Goal: Task Accomplishment & Management: Manage account settings

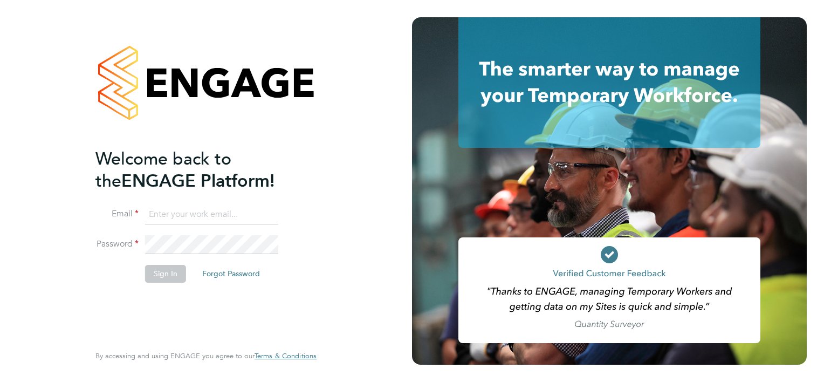
click at [207, 205] on input at bounding box center [211, 214] width 133 height 19
type input "smeraldo.porcaro@prsjobs.com"
click at [162, 278] on button "Sign In" at bounding box center [165, 273] width 41 height 17
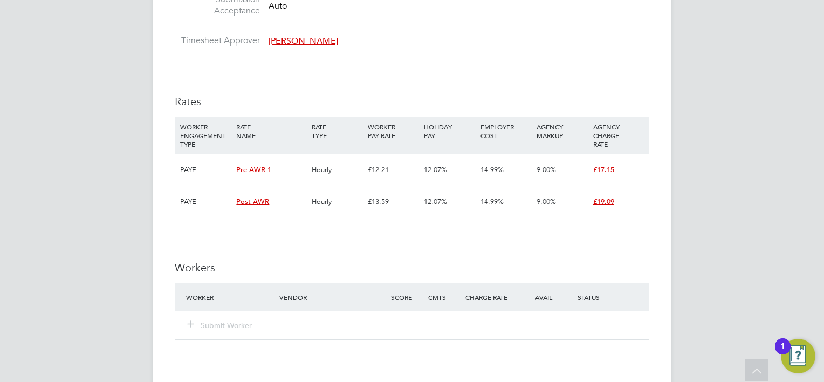
scroll to position [971, 0]
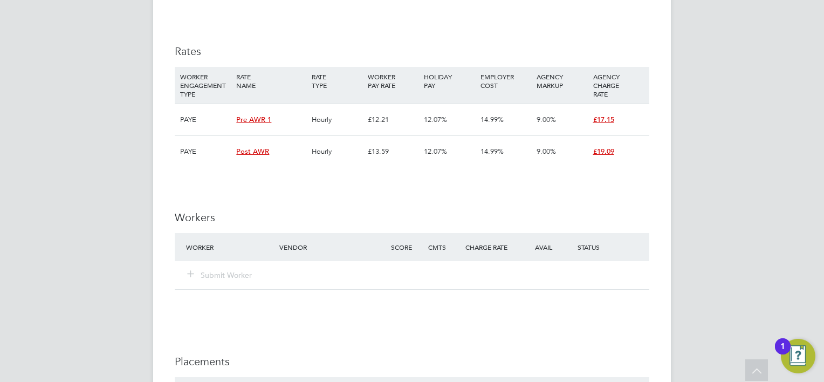
scroll to position [1187, 0]
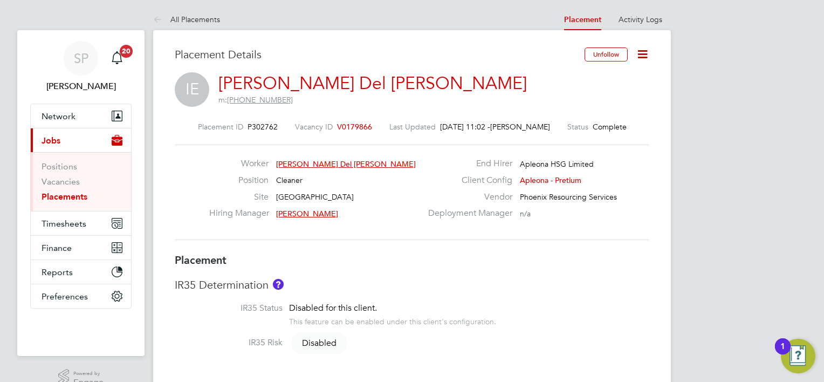
click at [646, 61] on icon at bounding box center [642, 53] width 13 height 13
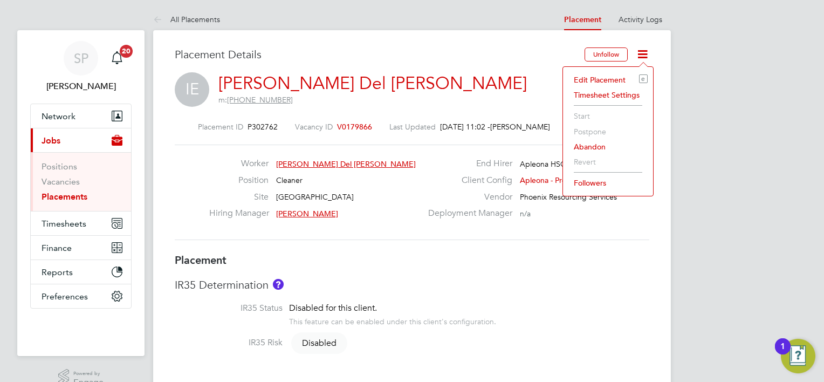
click at [601, 80] on li "Edit Placement e" at bounding box center [608, 79] width 79 height 15
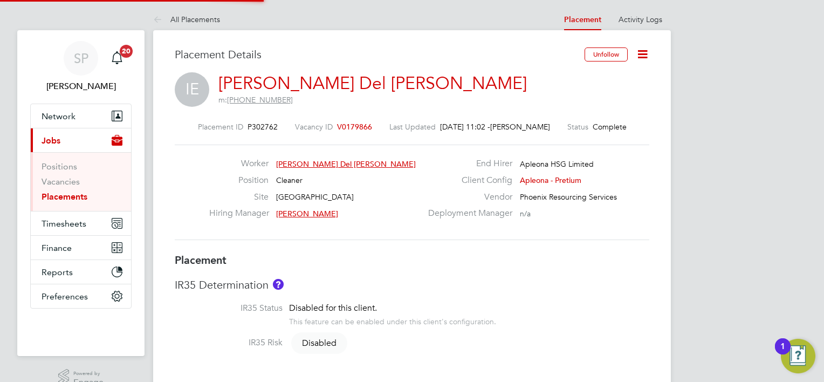
type input "[PERSON_NAME]"
type input "[DATE]"
type input "07:00"
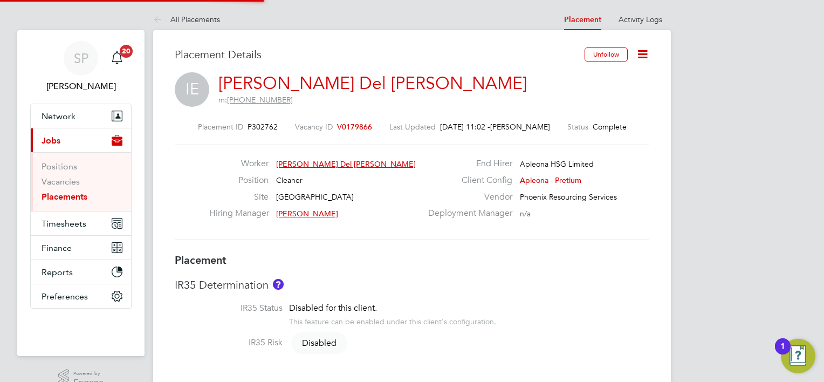
type input "15:00"
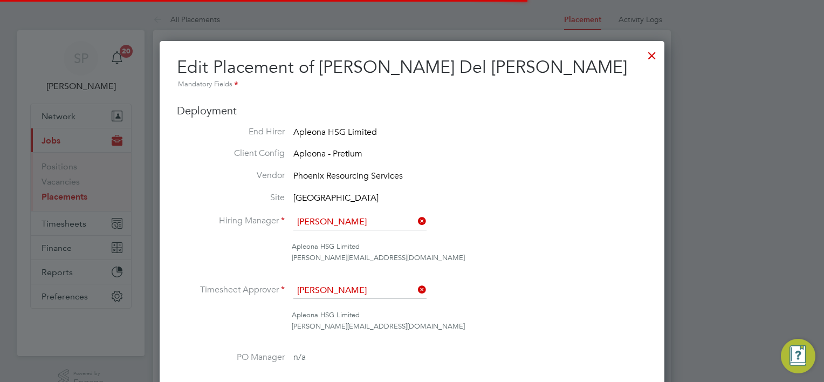
scroll to position [5, 5]
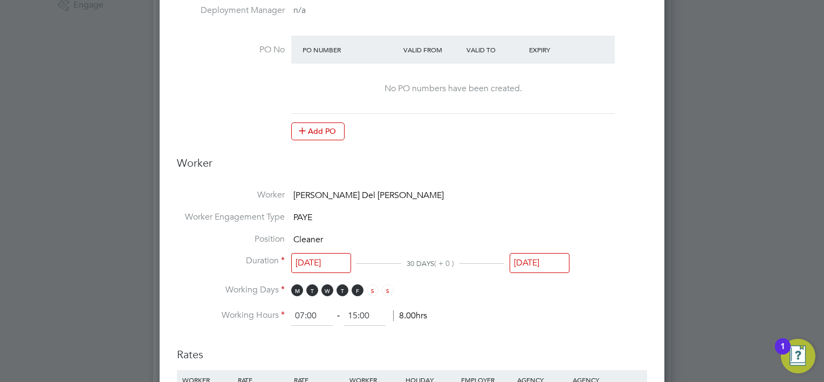
click at [533, 249] on li "Position Cleaner" at bounding box center [412, 245] width 471 height 22
click at [536, 258] on input "[DATE]" at bounding box center [540, 263] width 60 height 20
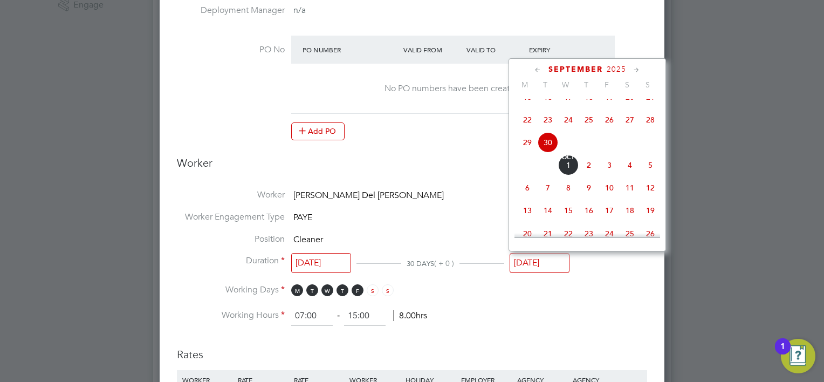
click at [611, 198] on span "10" at bounding box center [609, 188] width 21 height 21
type input "[DATE]"
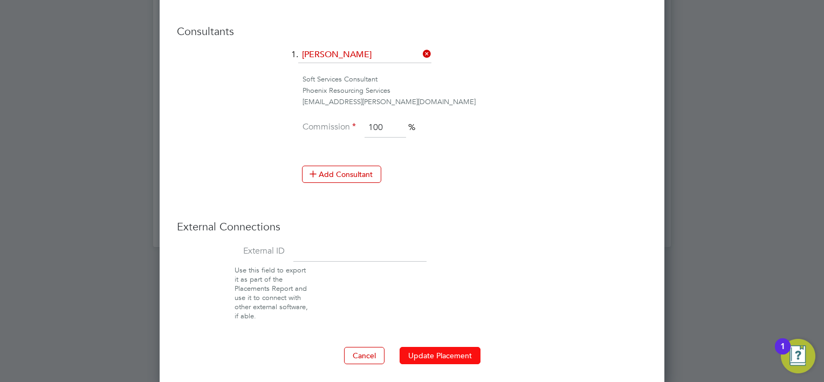
click at [451, 354] on button "Update Placement" at bounding box center [440, 355] width 81 height 17
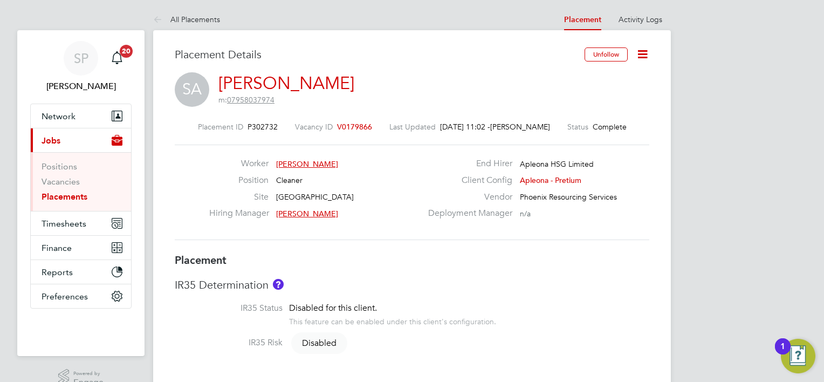
click at [645, 56] on icon at bounding box center [642, 53] width 13 height 13
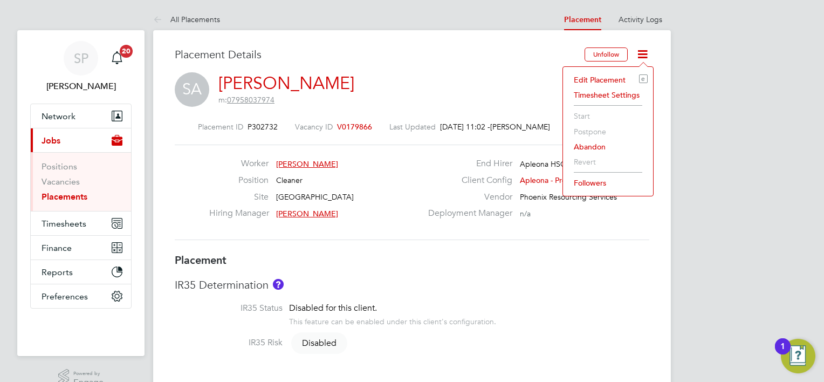
click at [599, 79] on li "Edit Placement e" at bounding box center [608, 79] width 79 height 15
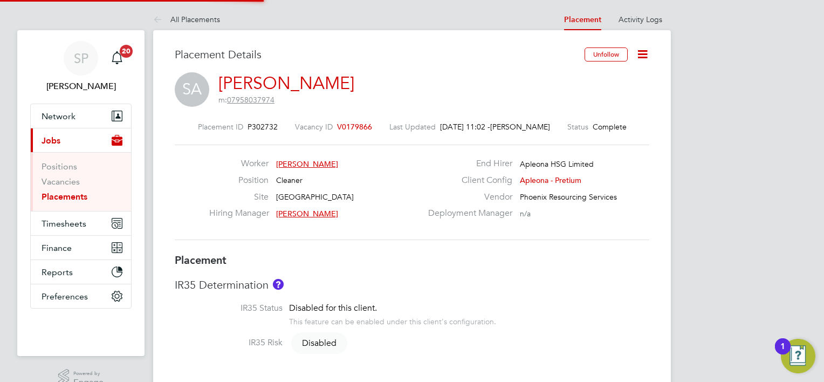
type input "[PERSON_NAME]"
type input "[DATE]"
type input "07:00"
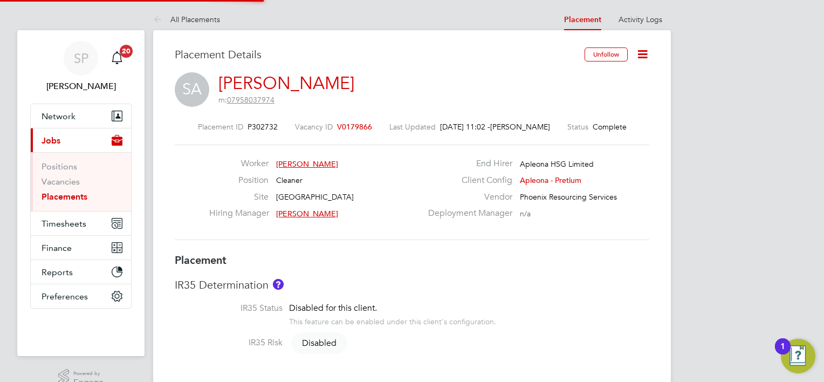
type input "15:00"
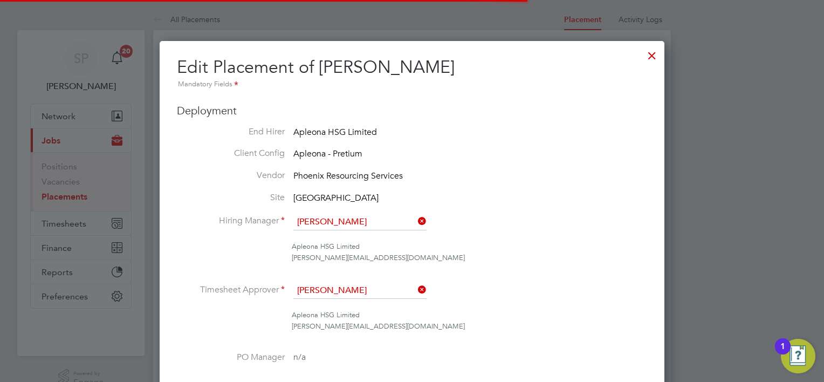
scroll to position [5, 5]
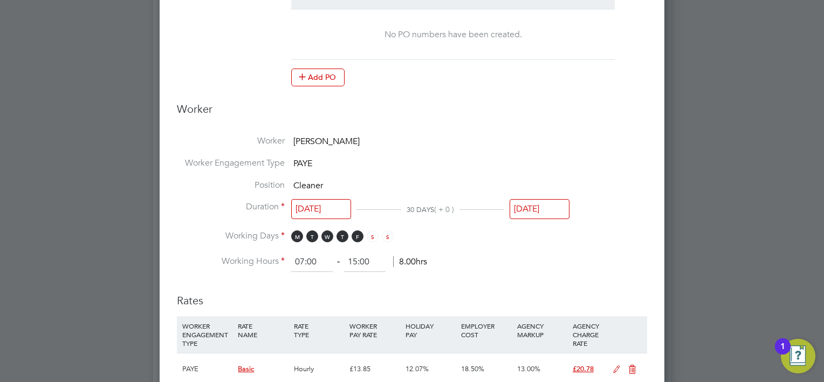
click at [537, 205] on input "[DATE]" at bounding box center [540, 209] width 60 height 20
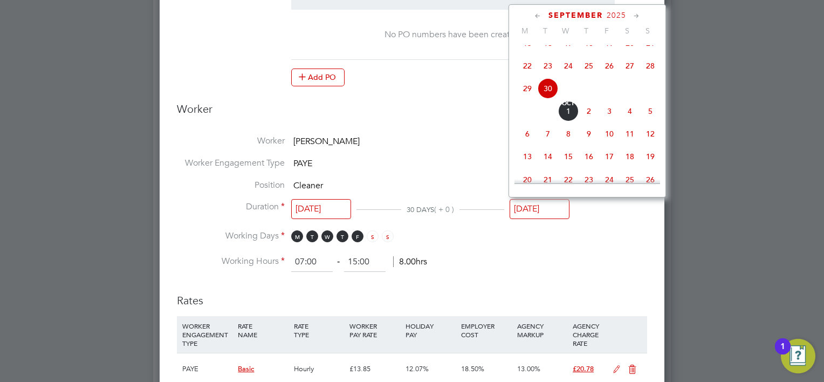
click at [609, 142] on span "10" at bounding box center [609, 134] width 21 height 21
type input "10 Oct 2025"
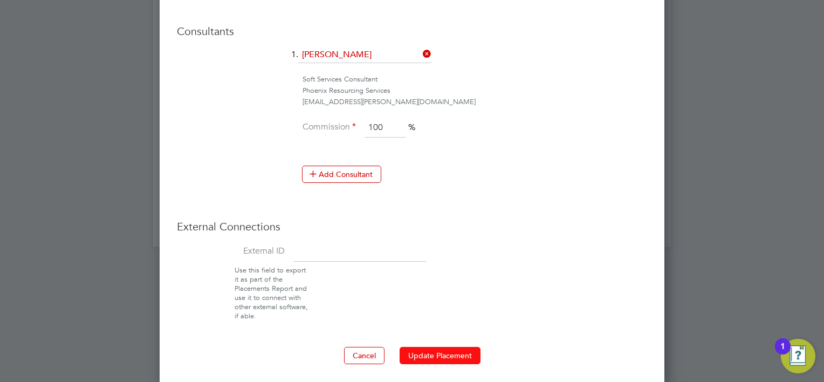
click at [419, 347] on button "Update Placement" at bounding box center [440, 355] width 81 height 17
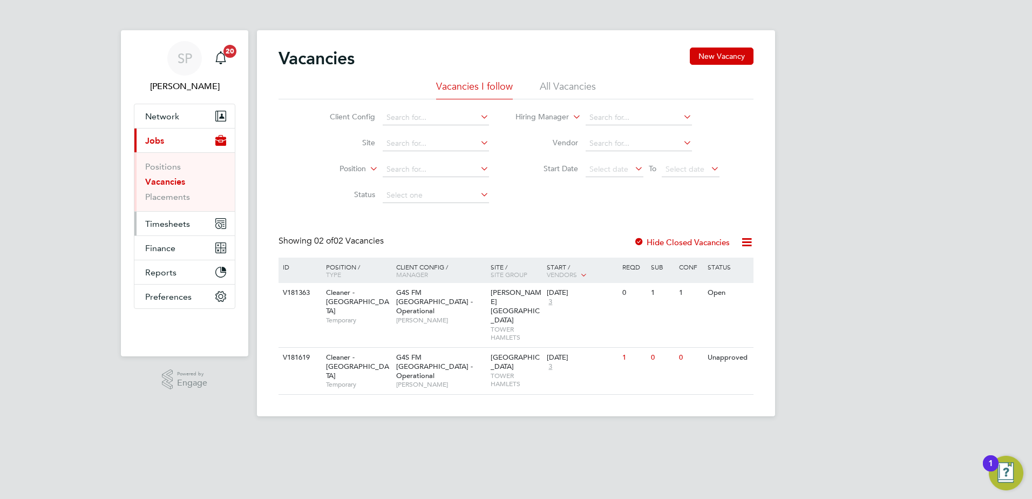
click at [162, 224] on span "Timesheets" at bounding box center [167, 224] width 45 height 10
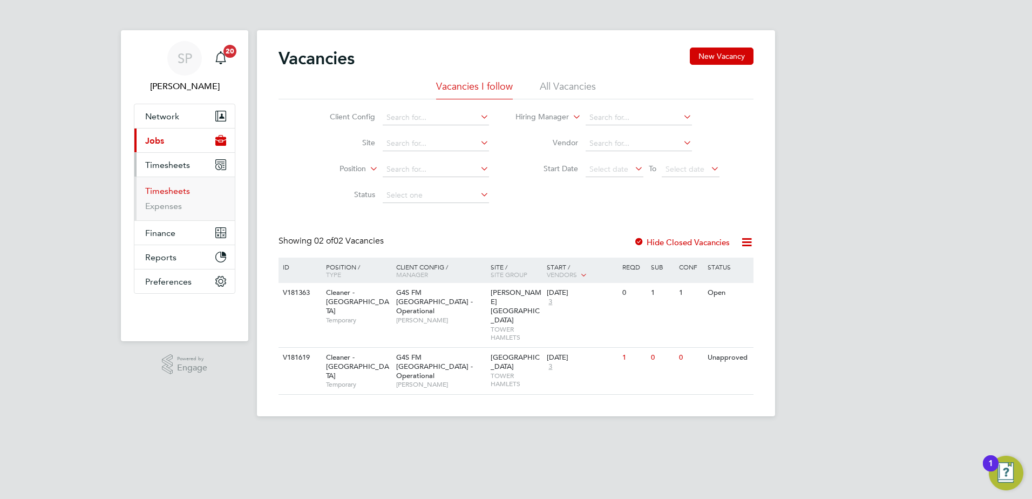
click at [173, 186] on link "Timesheets" at bounding box center [167, 191] width 45 height 10
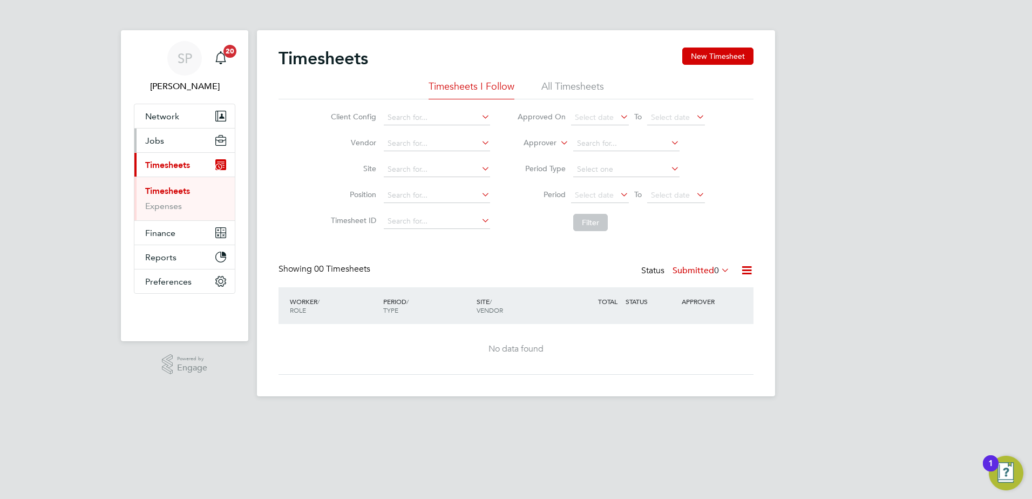
click at [164, 142] on button "Jobs" at bounding box center [184, 140] width 100 height 24
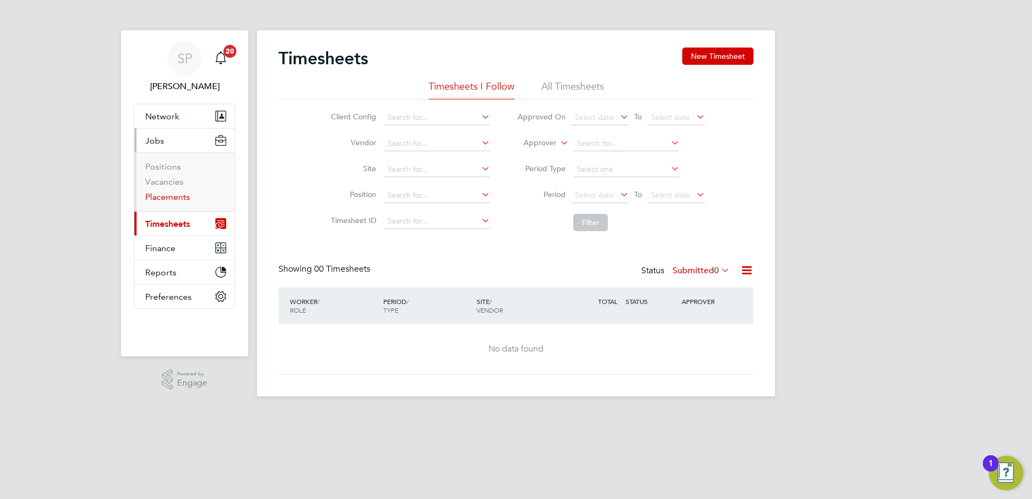
click at [170, 196] on link "Placements" at bounding box center [167, 197] width 45 height 10
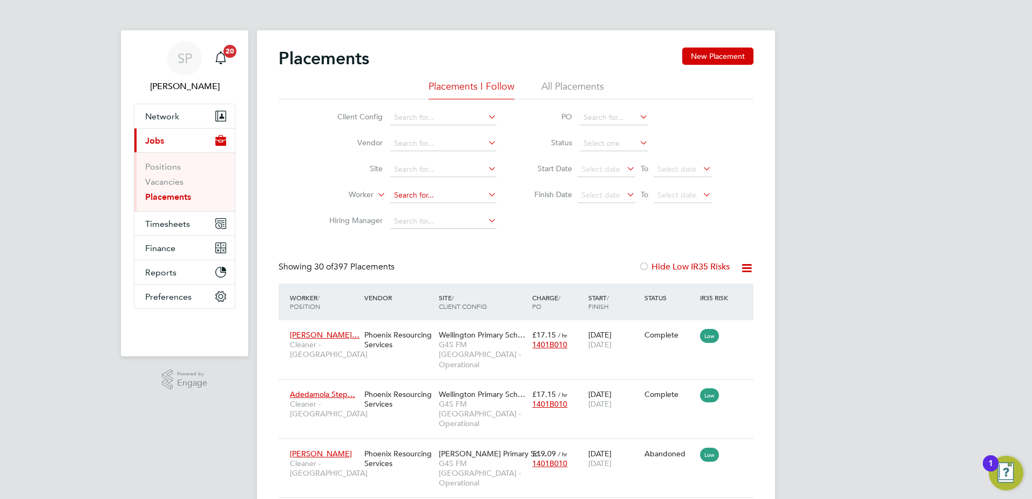
click at [417, 199] on input at bounding box center [443, 195] width 106 height 15
click at [424, 207] on li "Mada lina Florentina Botezatu" at bounding box center [443, 210] width 107 height 15
type input "Madalina [PERSON_NAME]"
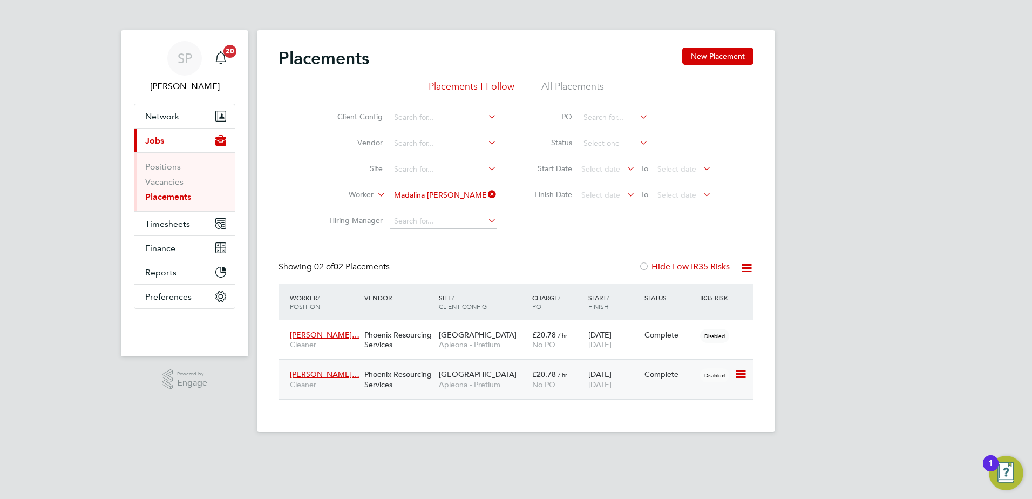
click at [655, 372] on div "Complete" at bounding box center [669, 374] width 51 height 10
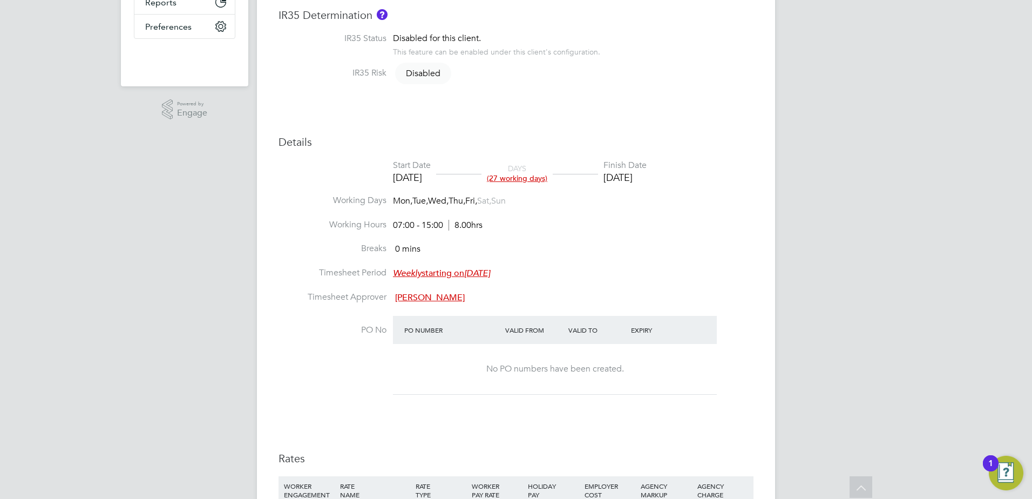
scroll to position [22, 0]
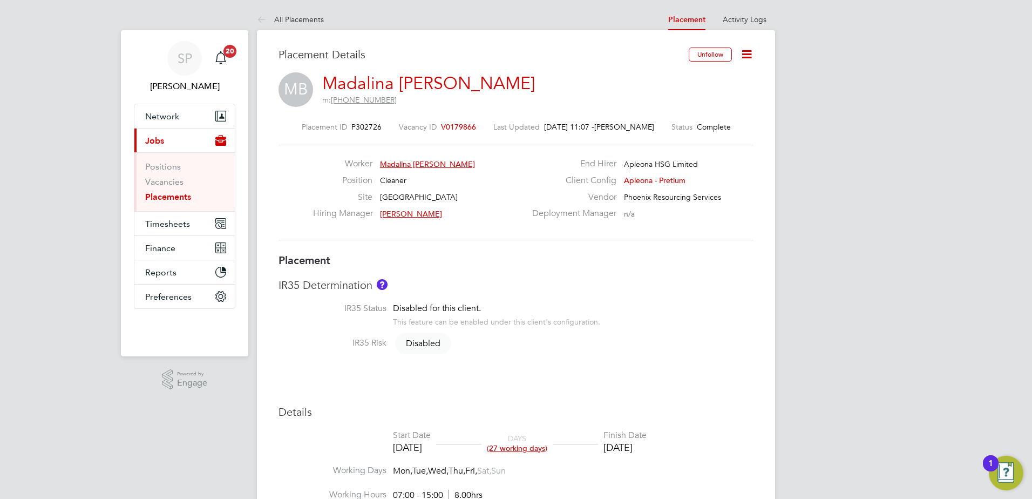
click at [748, 54] on icon at bounding box center [746, 53] width 13 height 13
click at [708, 78] on li "Edit Placement e" at bounding box center [711, 79] width 79 height 15
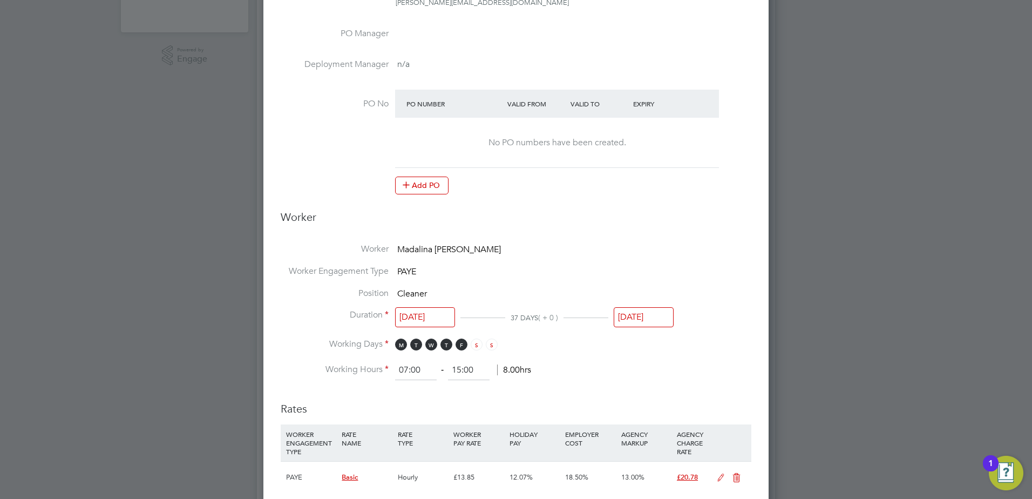
click at [635, 321] on input "[DATE]" at bounding box center [643, 317] width 60 height 20
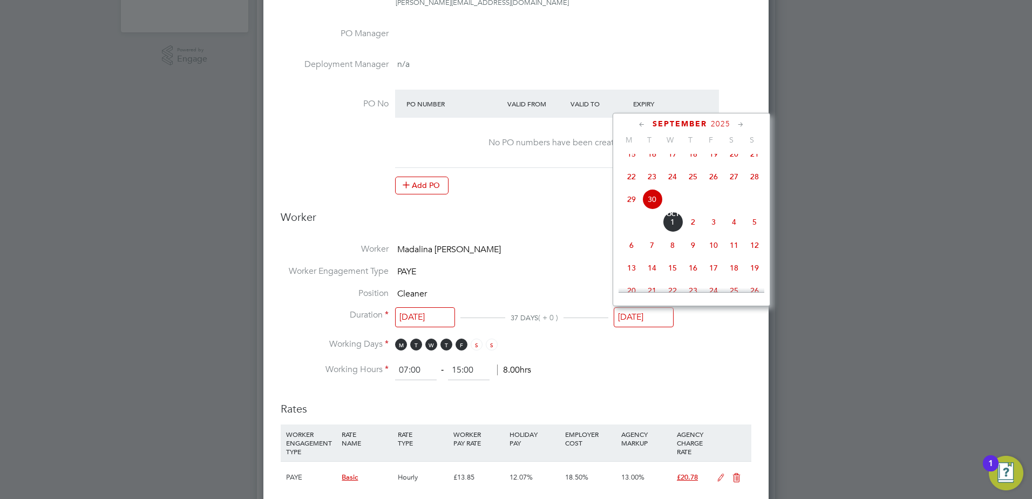
click at [740, 125] on icon at bounding box center [740, 125] width 10 height 12
click at [691, 203] on span "18" at bounding box center [693, 193] width 21 height 21
type input "[DATE]"
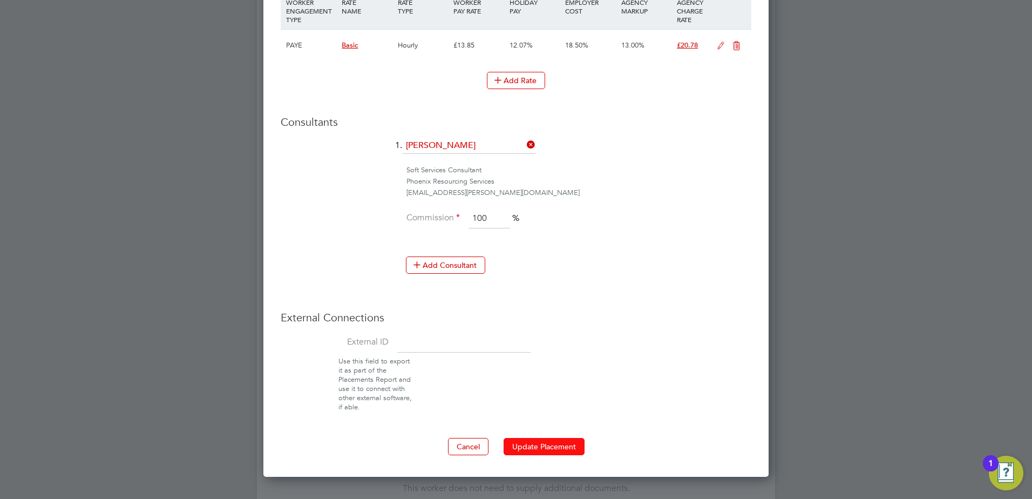
click at [528, 440] on button "Update Placement" at bounding box center [543, 446] width 81 height 17
